Goal: Check status: Check status

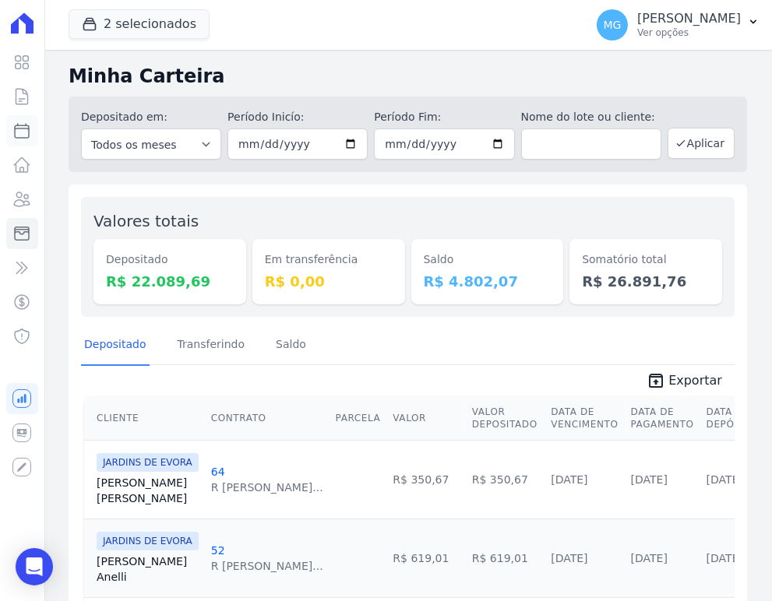
click at [6, 135] on link "Parcelas" at bounding box center [22, 130] width 32 height 31
select select
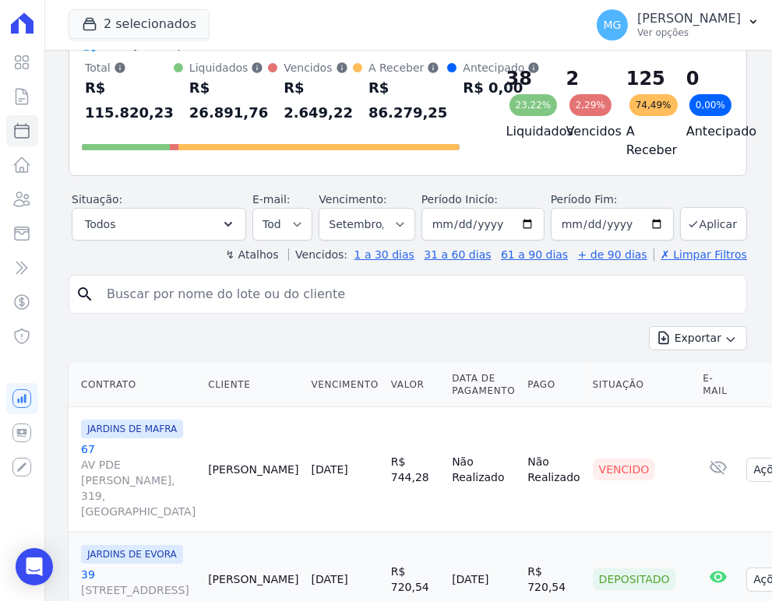
scroll to position [115, 0]
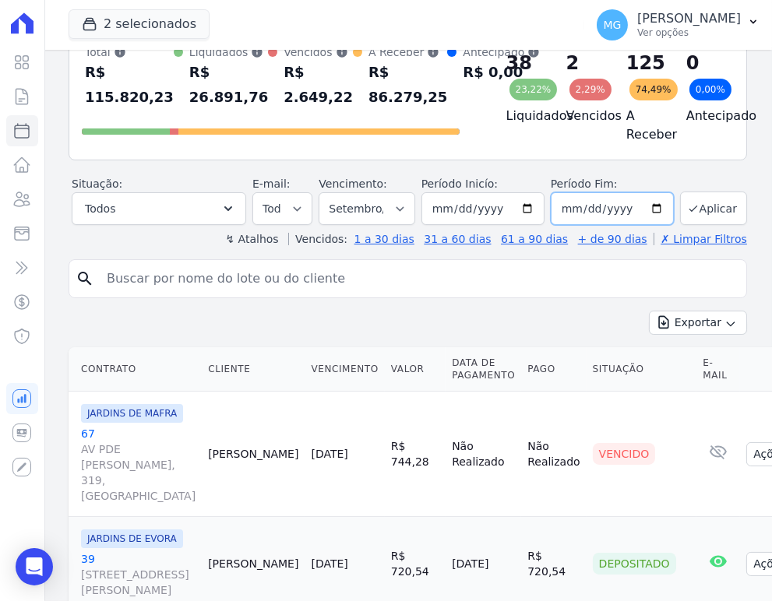
click at [651, 220] on input "[DATE]" at bounding box center [612, 208] width 123 height 33
type input "[DATE]"
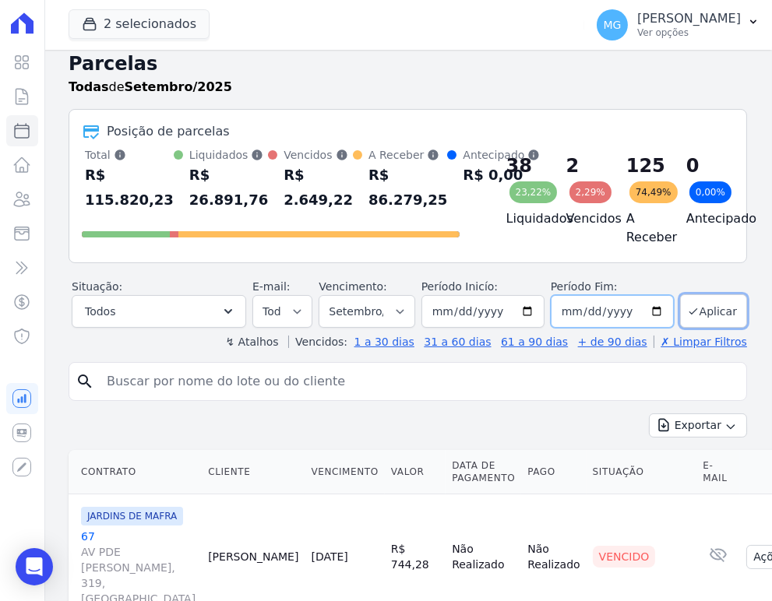
scroll to position [0, 0]
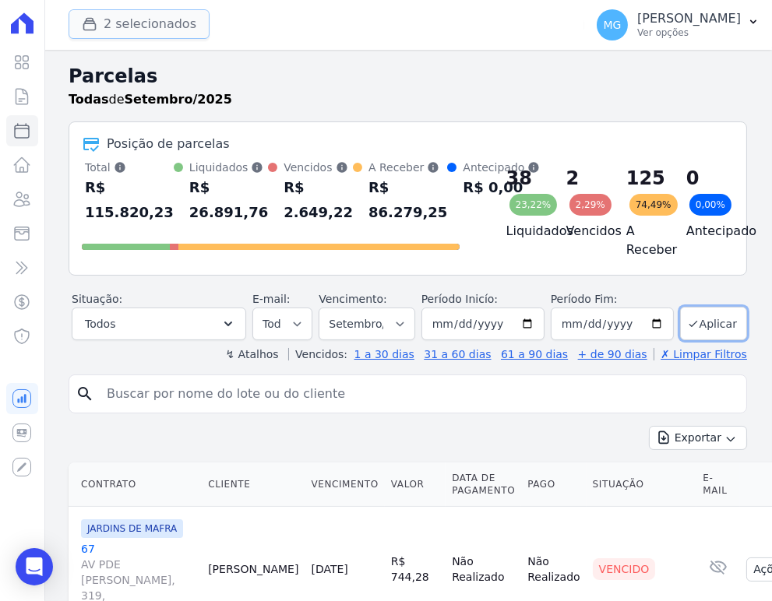
click at [133, 18] on button "2 selecionados" at bounding box center [139, 24] width 141 height 30
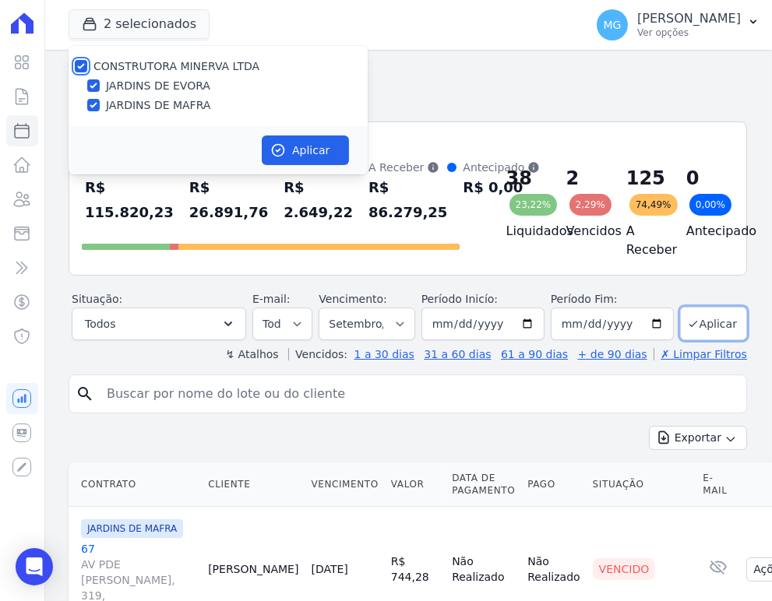
click at [80, 66] on input "CONSTRUTORA MINERVA LTDA" at bounding box center [81, 66] width 12 height 12
checkbox input "false"
click at [96, 84] on input "JARDINS DE EVORA" at bounding box center [93, 85] width 12 height 12
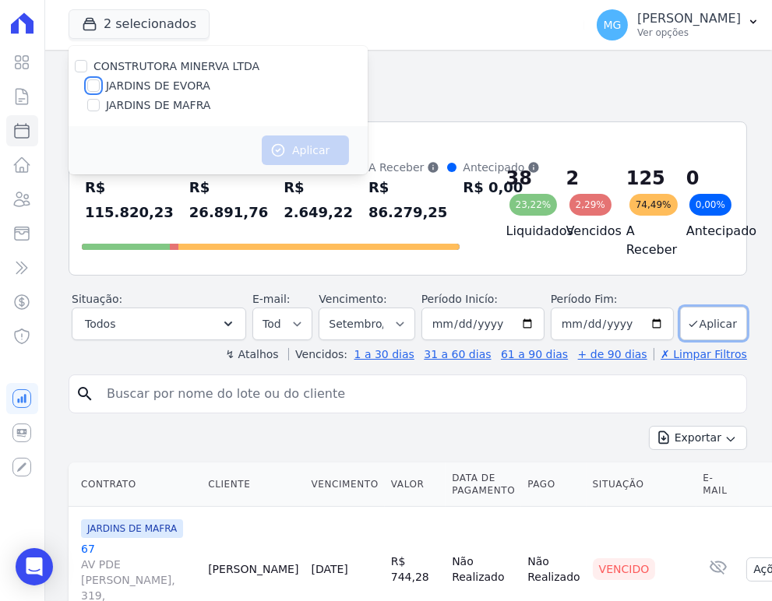
checkbox input "true"
click at [294, 153] on button "Aplicar" at bounding box center [305, 151] width 87 height 30
select select
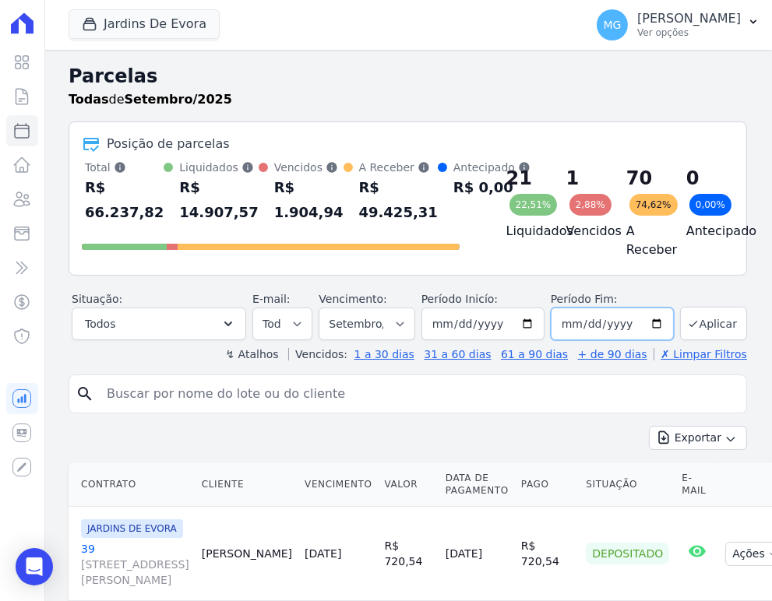
click at [646, 335] on input "[DATE]" at bounding box center [612, 324] width 123 height 33
type input "[DATE]"
click at [704, 333] on button "Aplicar" at bounding box center [713, 323] width 67 height 33
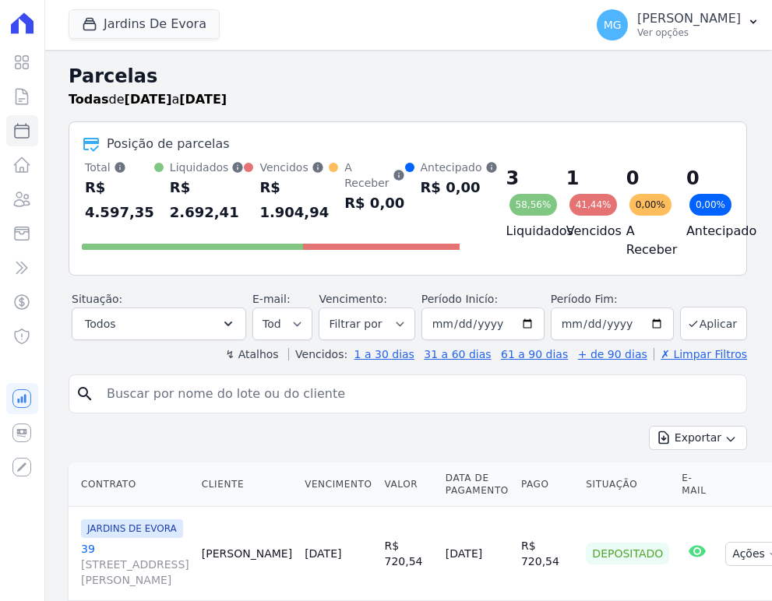
select select
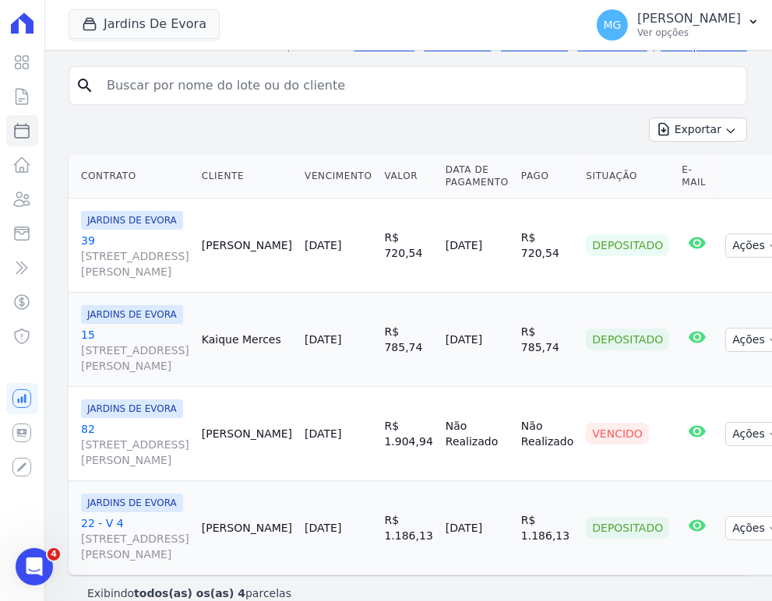
scroll to position [346, 0]
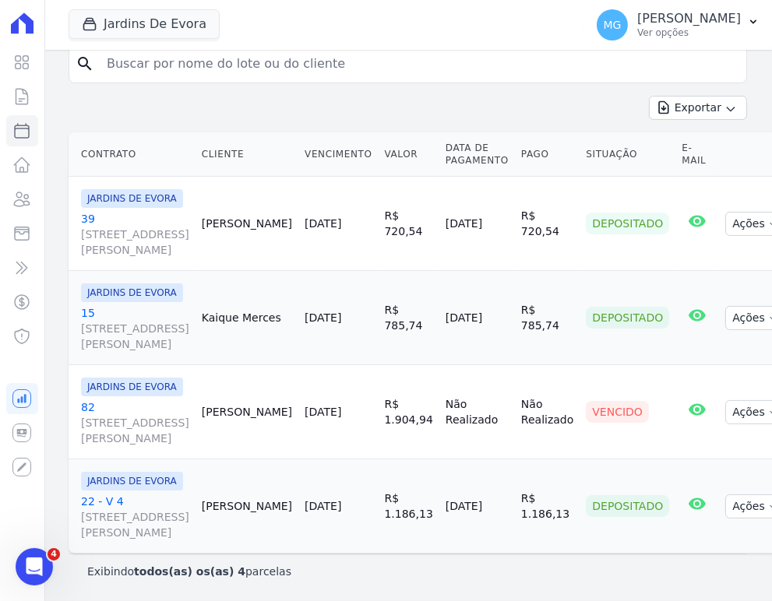
drag, startPoint x: 364, startPoint y: 276, endPoint x: 472, endPoint y: 284, distance: 108.5
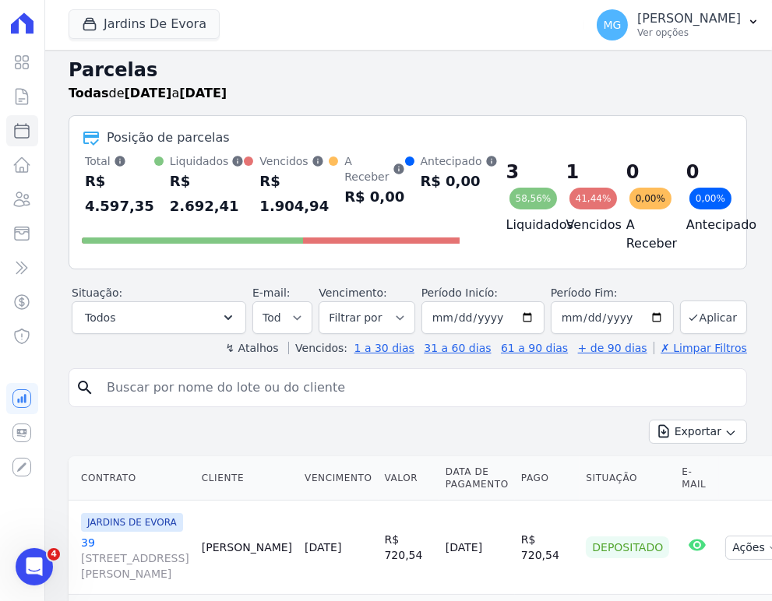
scroll to position [0, 0]
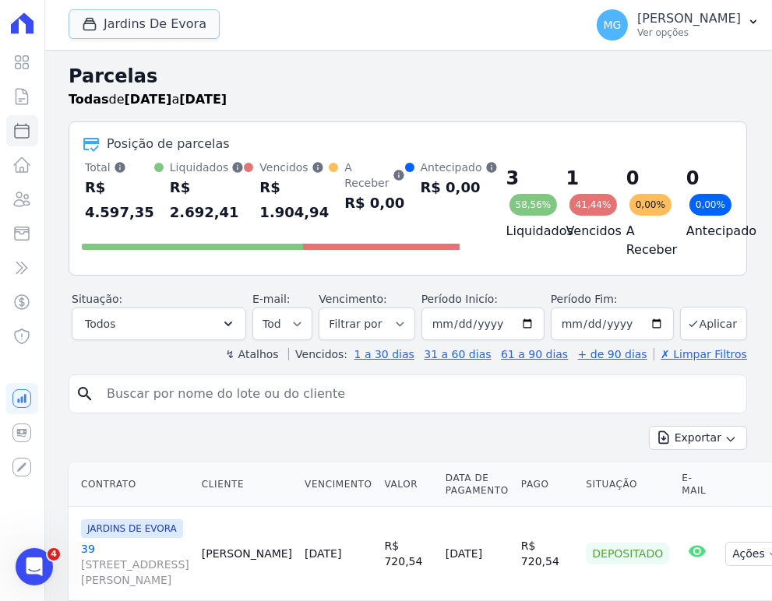
drag, startPoint x: 168, startPoint y: 14, endPoint x: 143, endPoint y: 55, distance: 48.6
click at [168, 14] on button "Jardins De Evora" at bounding box center [144, 24] width 151 height 30
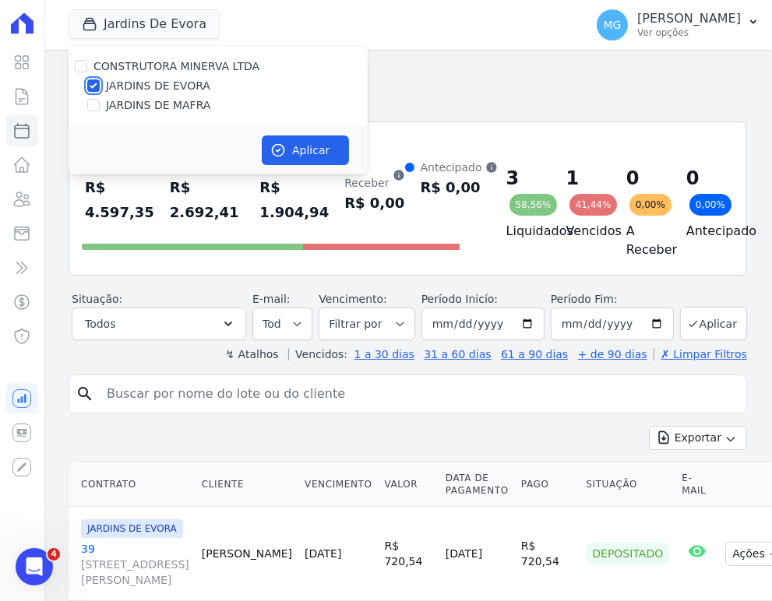
click at [93, 89] on input "JARDINS DE EVORA" at bounding box center [93, 85] width 12 height 12
checkbox input "false"
drag, startPoint x: 92, startPoint y: 105, endPoint x: 206, endPoint y: 118, distance: 115.3
click at [92, 106] on input "JARDINS DE MAFRA" at bounding box center [93, 105] width 12 height 12
checkbox input "true"
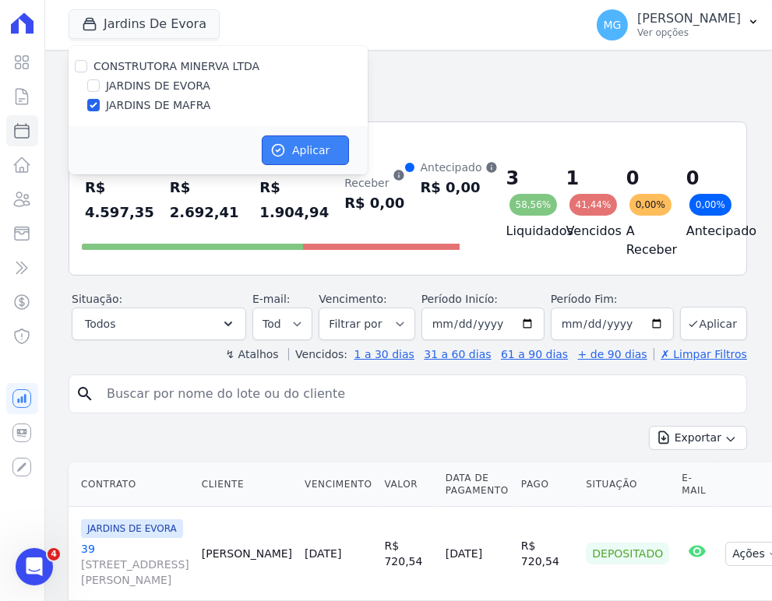
click at [312, 150] on button "Aplicar" at bounding box center [305, 151] width 87 height 30
select select
